Goal: Task Accomplishment & Management: Manage account settings

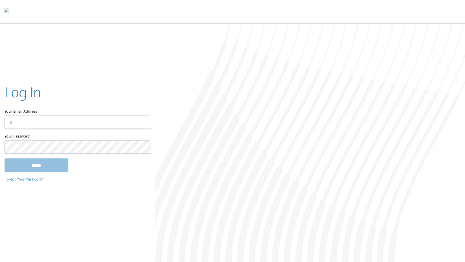
click at [44, 123] on input "Your Email Address" at bounding box center [78, 122] width 147 height 13
click at [29, 122] on input "Your Email Address" at bounding box center [78, 122] width 147 height 13
type input "**********"
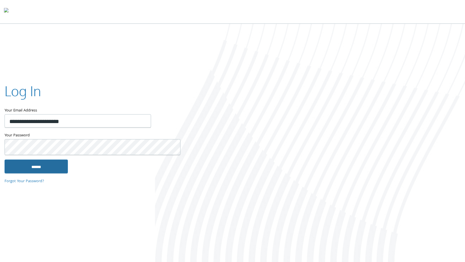
click at [31, 164] on input "******" at bounding box center [36, 167] width 63 height 14
